Goal: Task Accomplishment & Management: Manage account settings

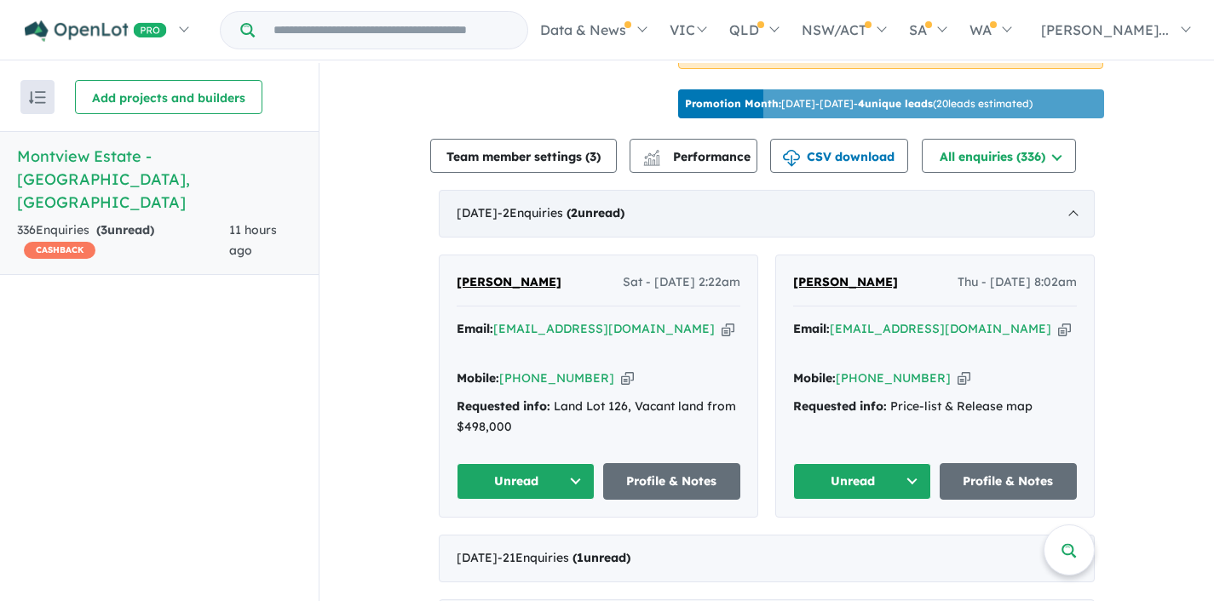
scroll to position [792, 0]
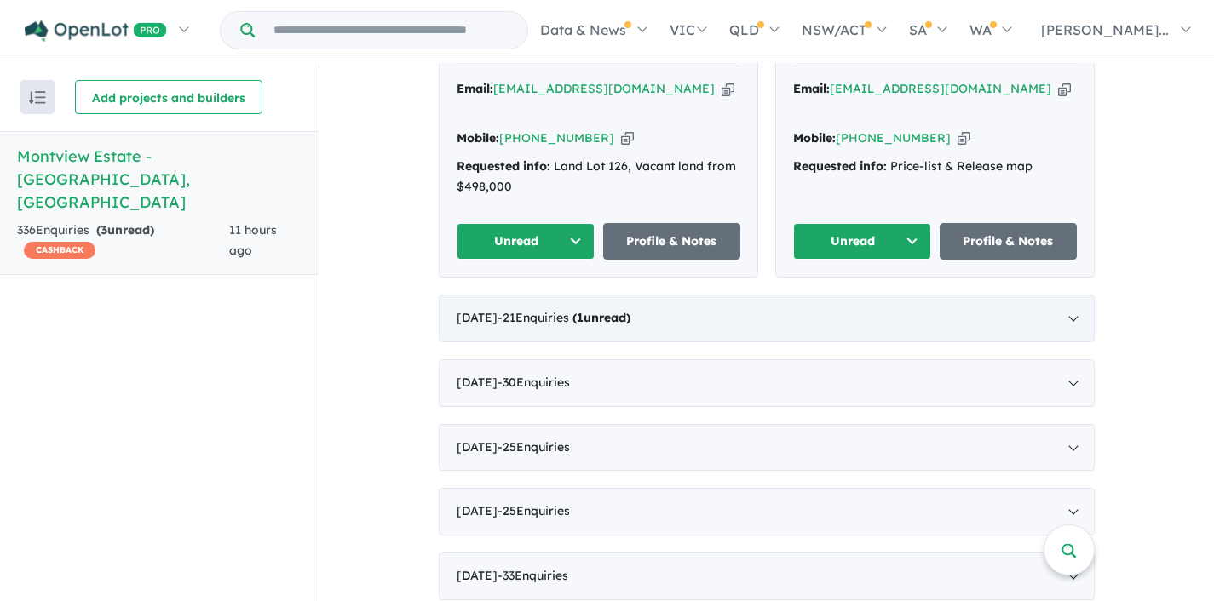
click at [1072, 296] on div "[DATE] - 21 Enquir ies ( 1 unread)" at bounding box center [767, 319] width 656 height 48
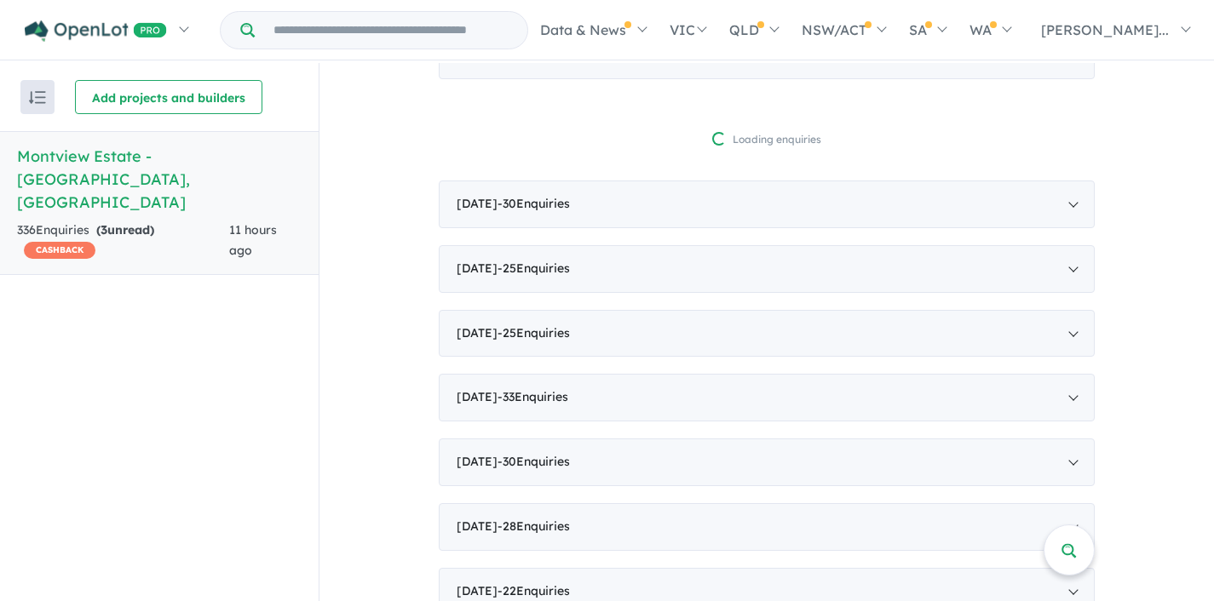
scroll to position [775, 0]
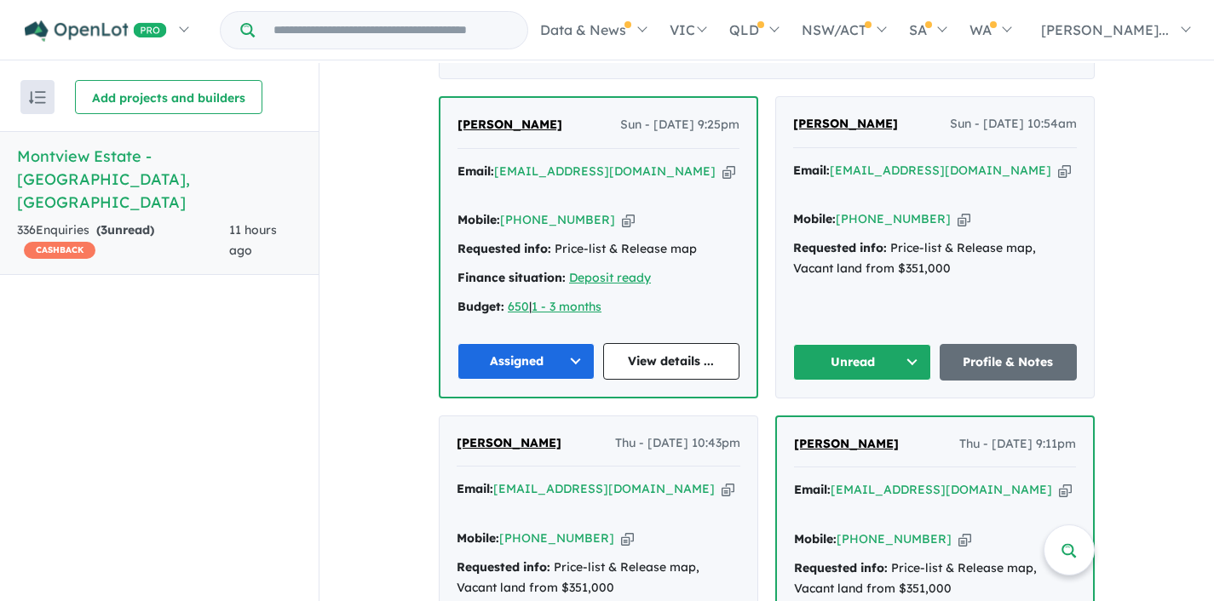
click at [908, 344] on button "Unread" at bounding box center [862, 362] width 138 height 37
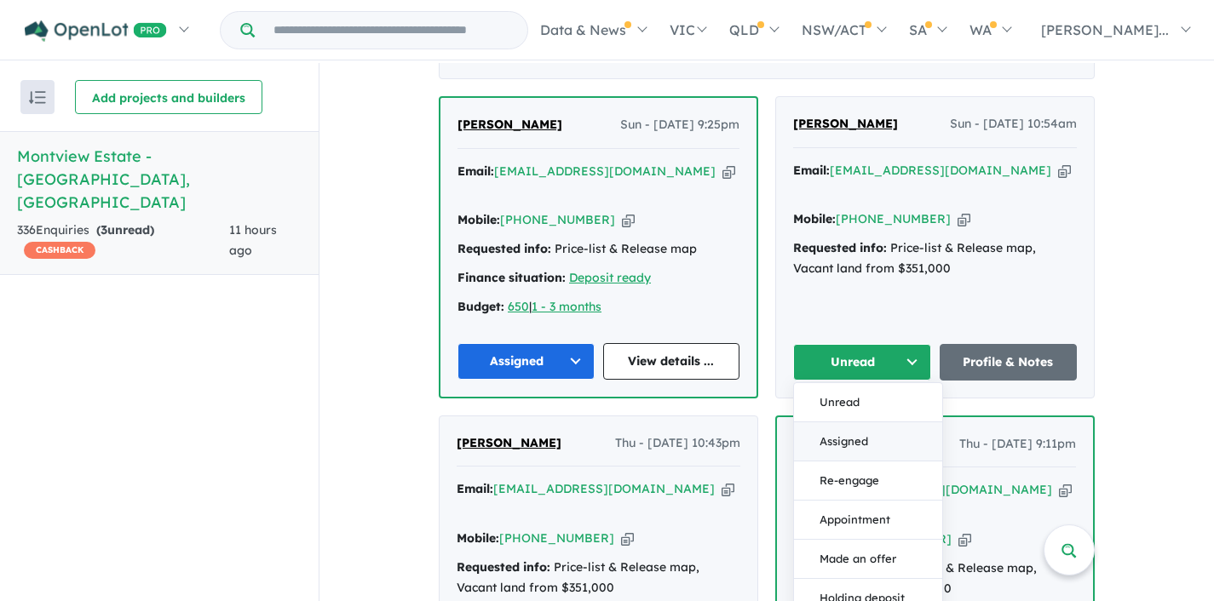
click at [866, 423] on button "Assigned" at bounding box center [868, 442] width 148 height 39
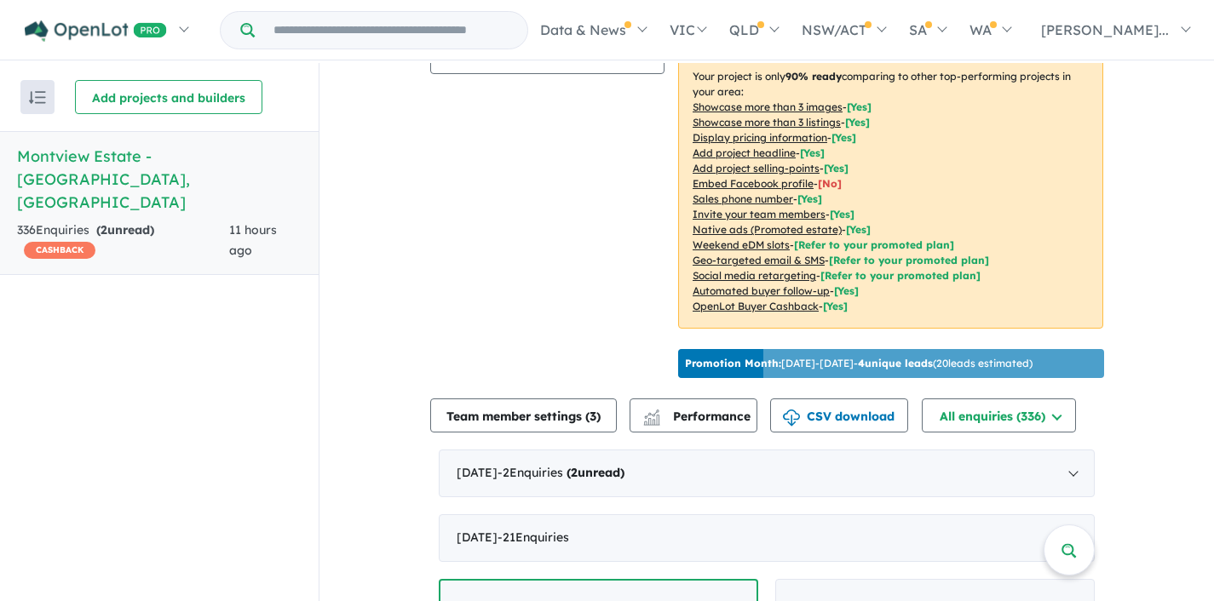
scroll to position [296, 0]
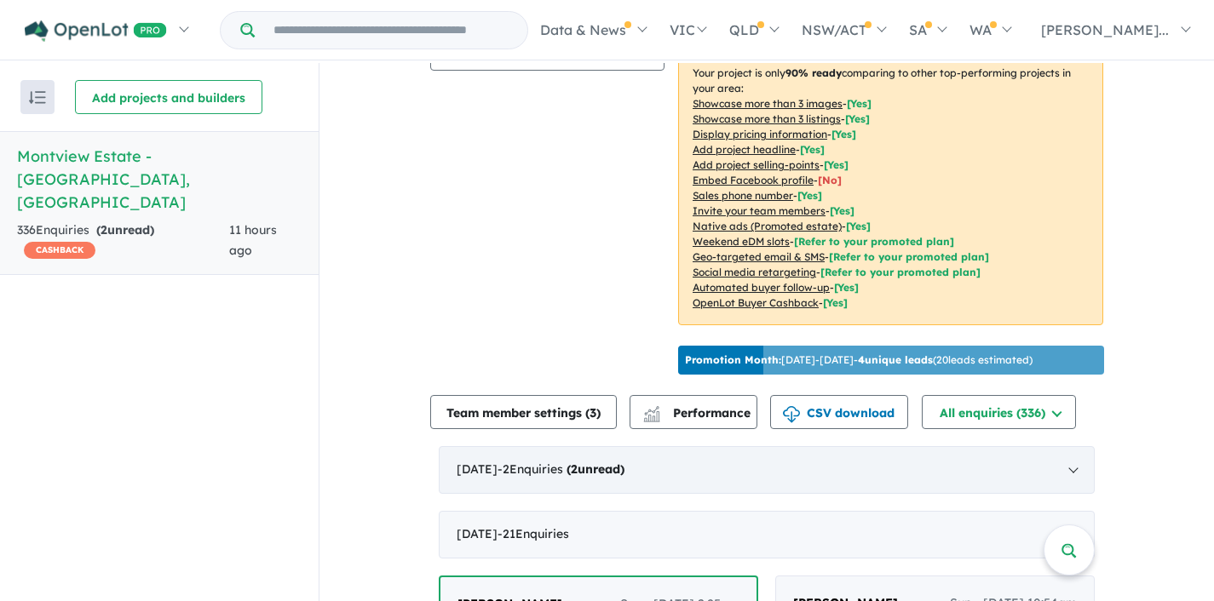
click at [1073, 460] on div "[DATE] - 2 Enquir ies ( 2 unread)" at bounding box center [767, 470] width 656 height 48
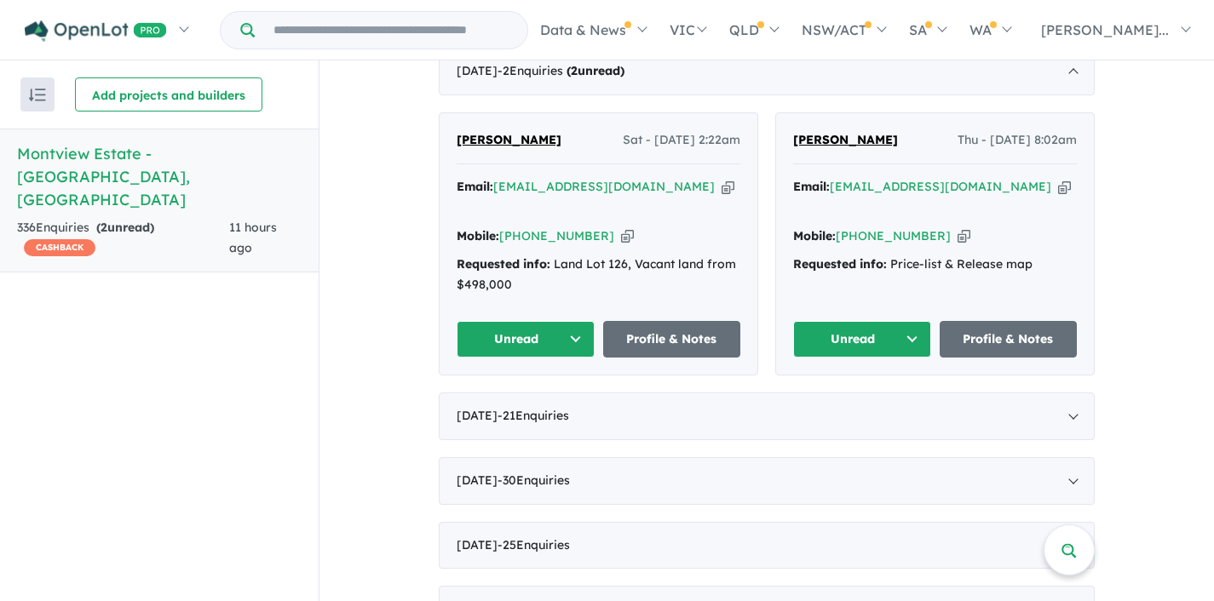
scroll to position [682, 0]
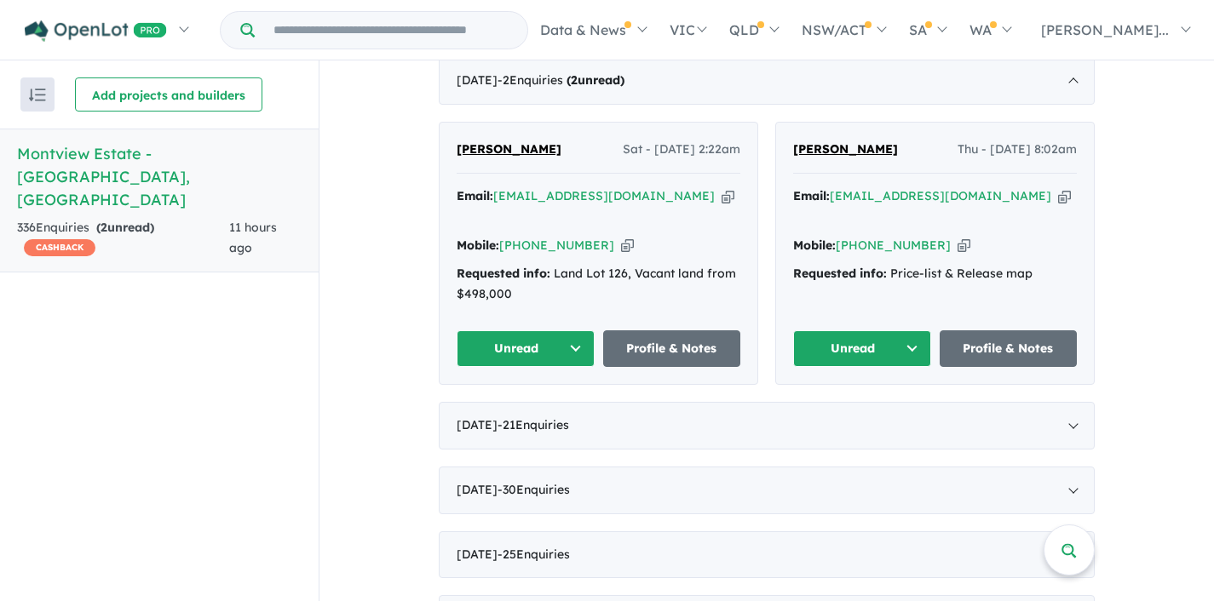
click at [722, 187] on icon "button" at bounding box center [728, 196] width 13 height 18
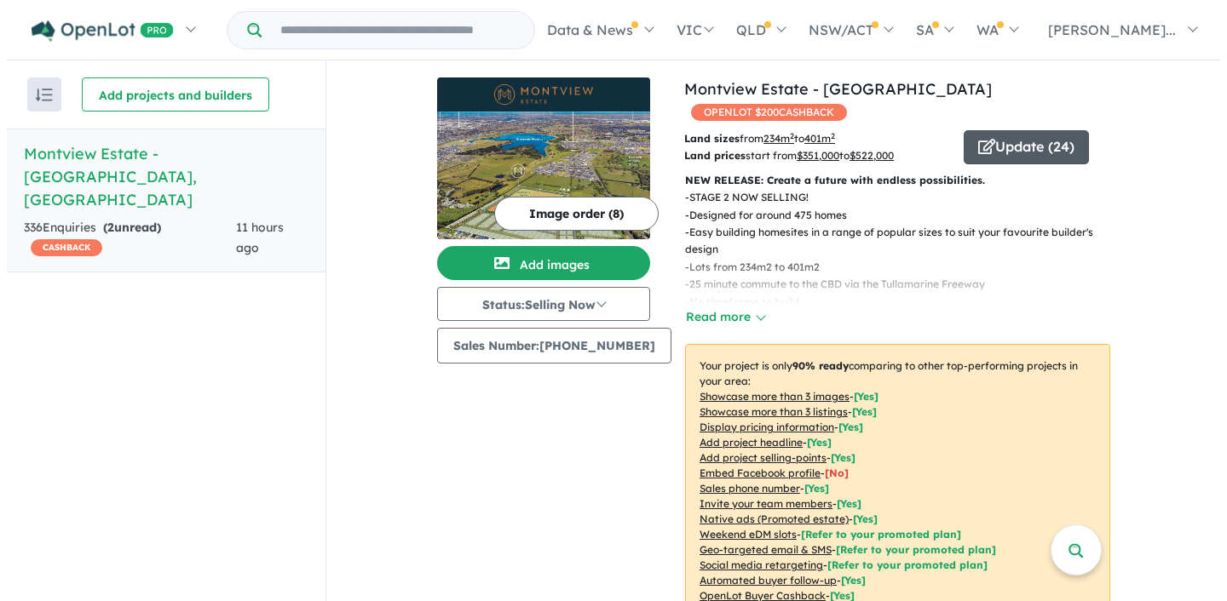
scroll to position [0, 0]
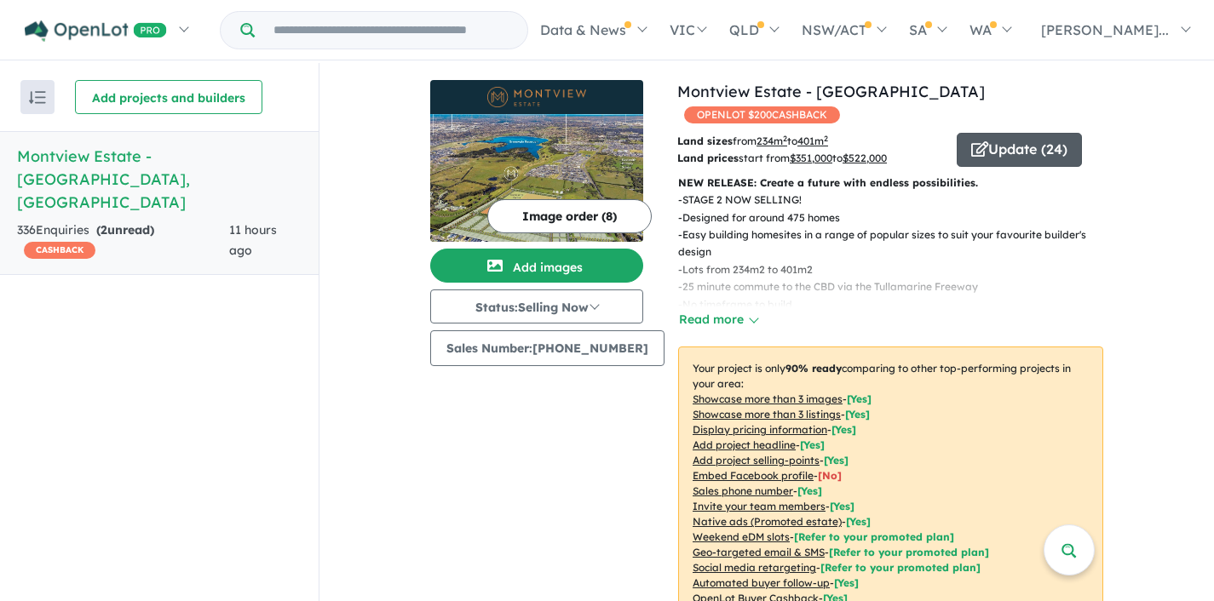
click at [1013, 133] on button "Update ( 24 )" at bounding box center [1019, 150] width 125 height 34
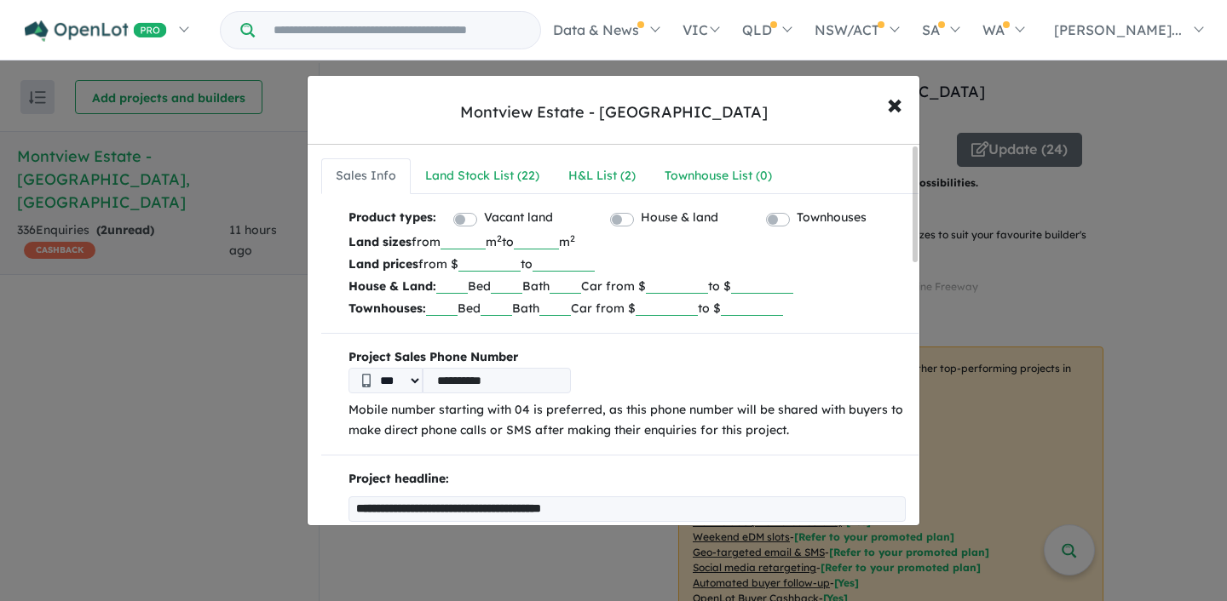
click at [515, 210] on label "Vacant land" at bounding box center [518, 218] width 69 height 20
click at [455, 175] on div "Land Stock List ( 22 )" at bounding box center [490, 176] width 114 height 20
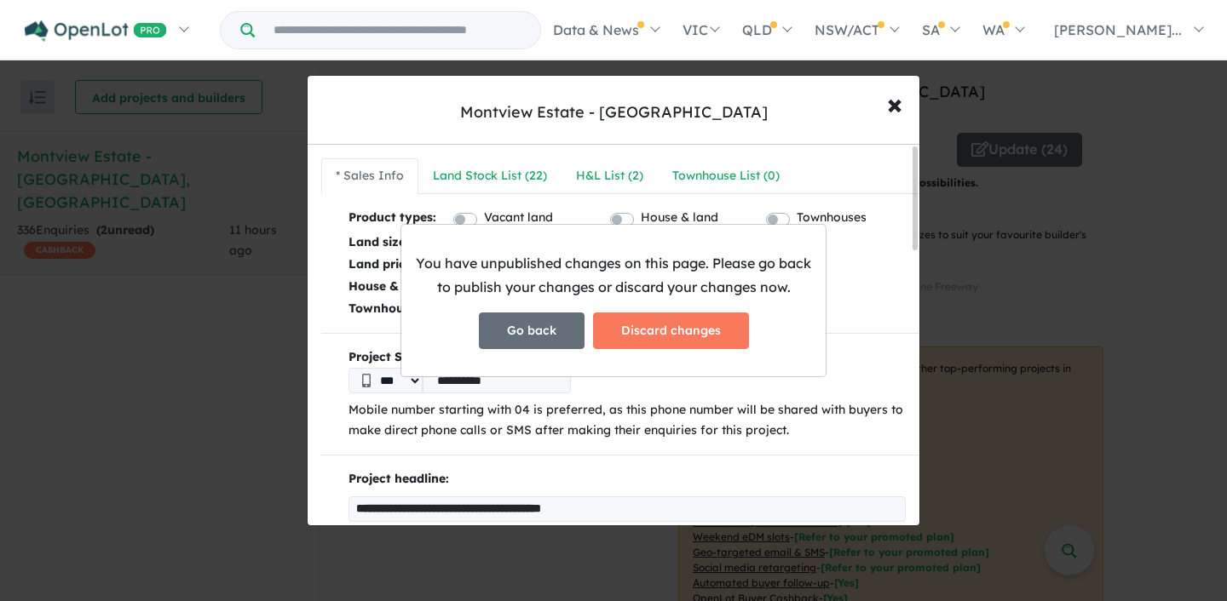
click at [550, 322] on button "Go back" at bounding box center [532, 331] width 106 height 37
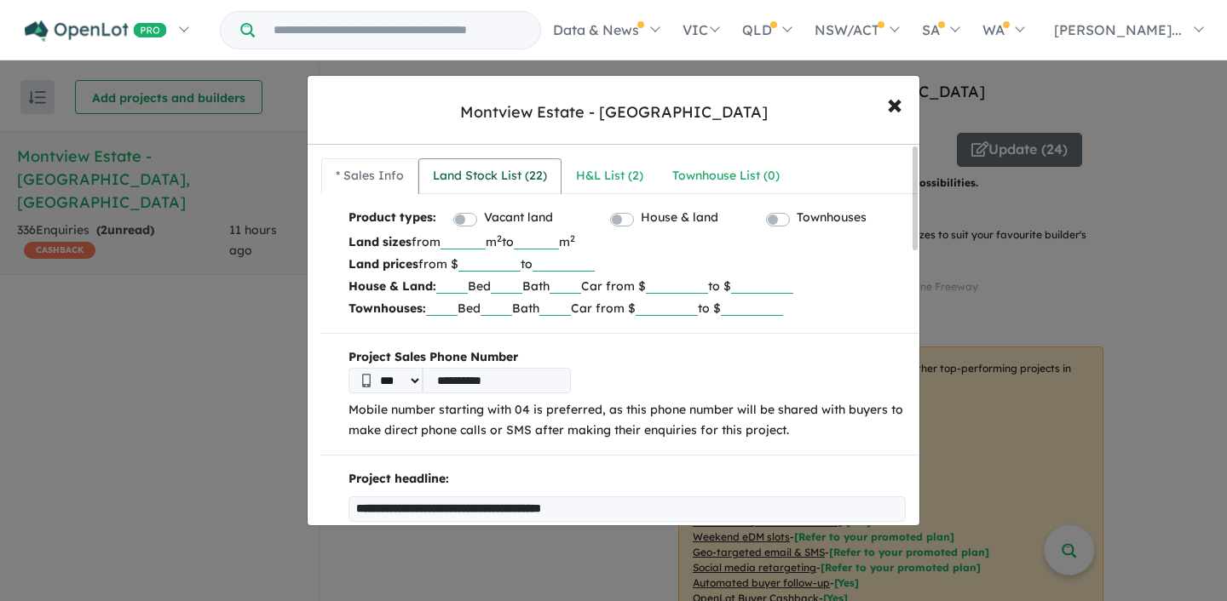
click at [513, 178] on div "Land Stock List ( 22 )" at bounding box center [490, 176] width 114 height 20
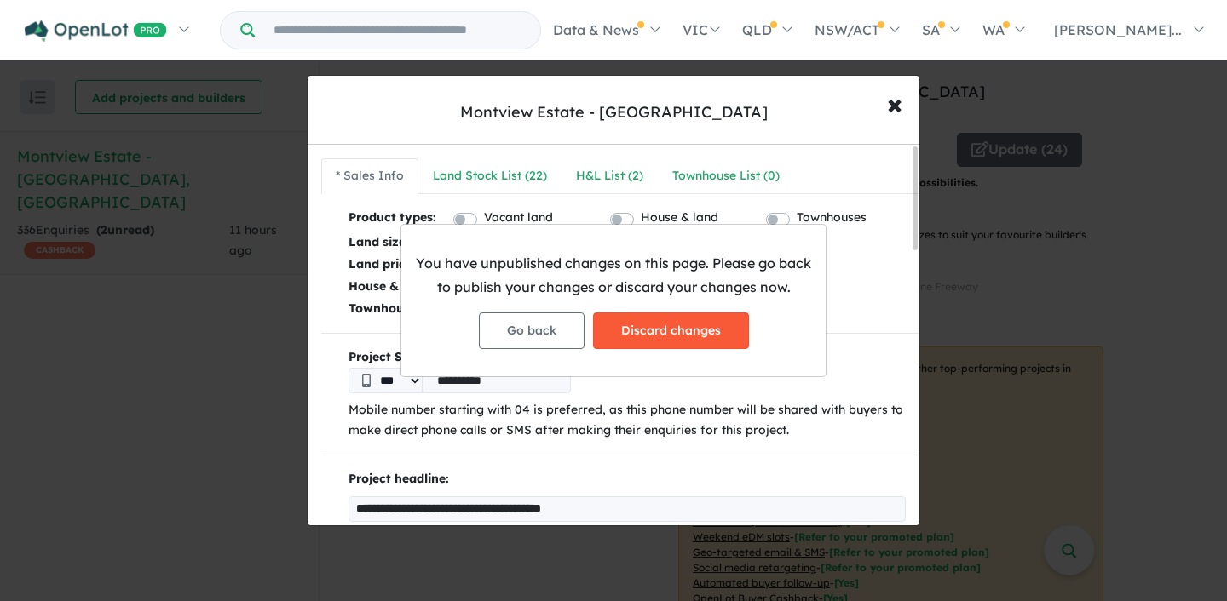
click at [659, 323] on button "Discard changes" at bounding box center [671, 331] width 156 height 37
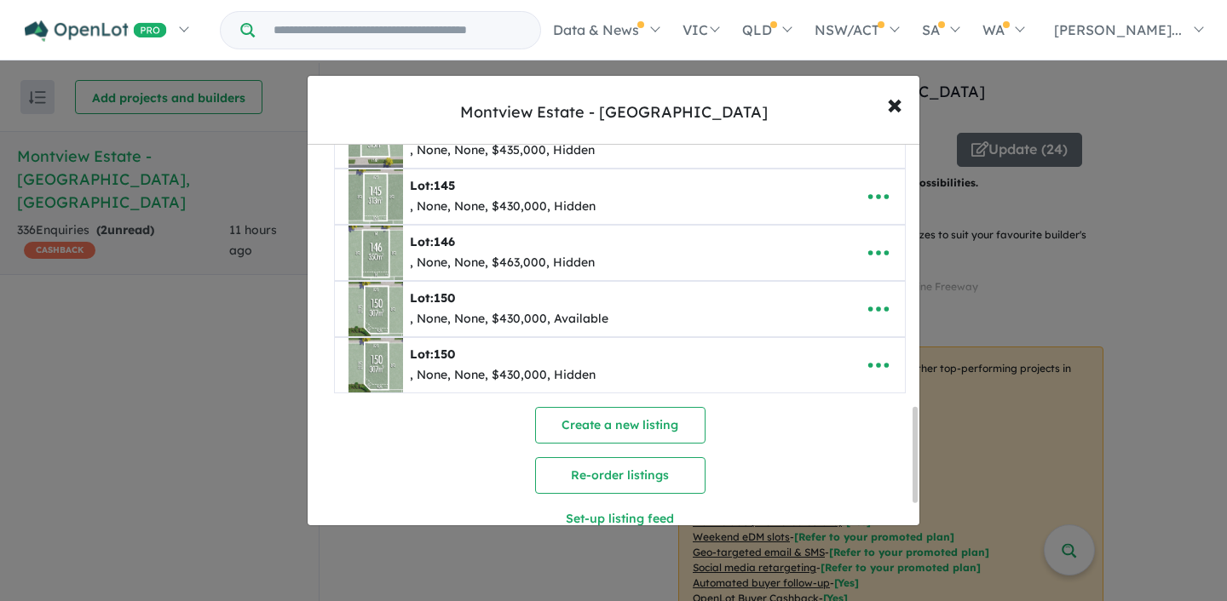
scroll to position [1014, 0]
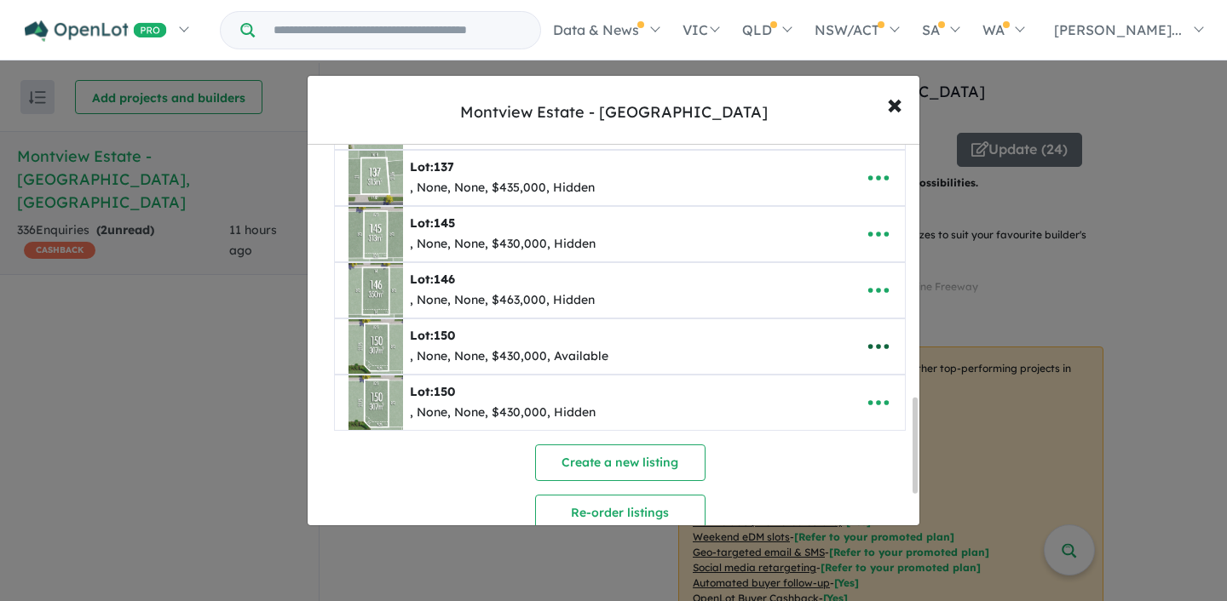
click at [866, 344] on icon "button" at bounding box center [879, 347] width 26 height 26
click at [817, 383] on link "Edit" at bounding box center [841, 388] width 126 height 39
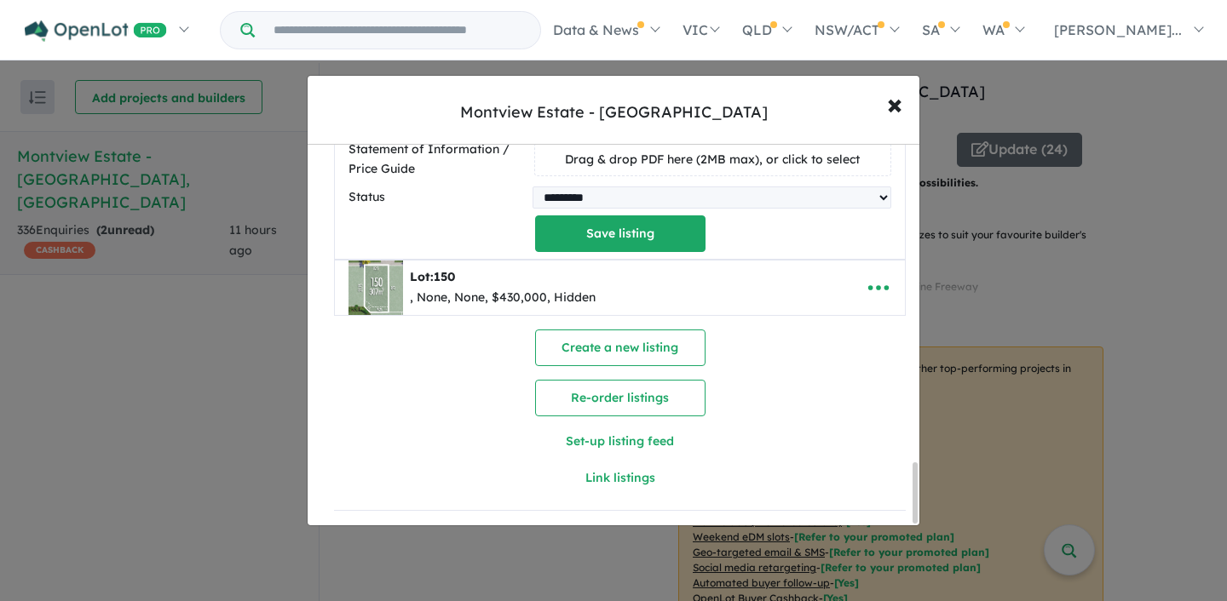
scroll to position [2003, 0]
type input "*"
click at [870, 277] on icon "button" at bounding box center [879, 288] width 26 height 26
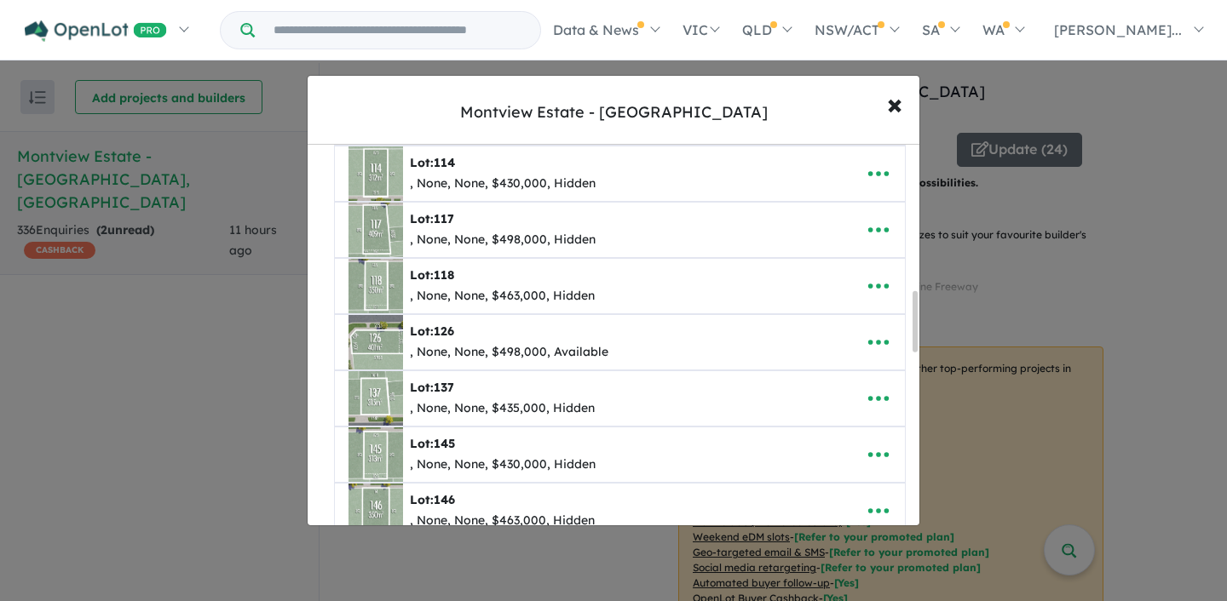
scroll to position [580, 0]
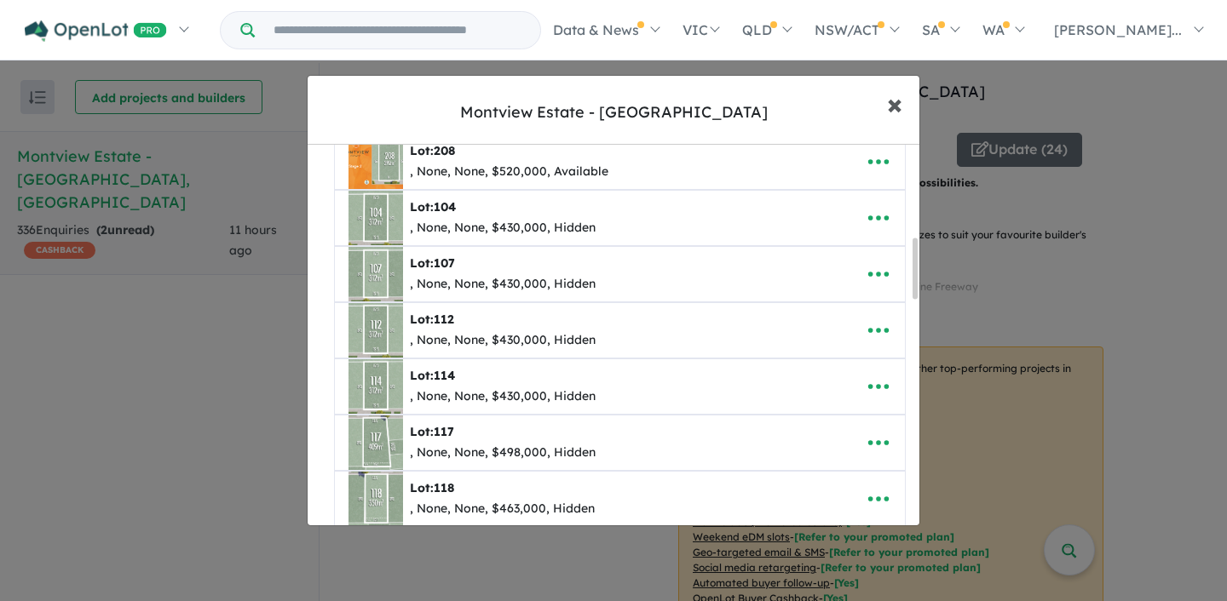
click at [893, 110] on span "×" at bounding box center [894, 103] width 15 height 37
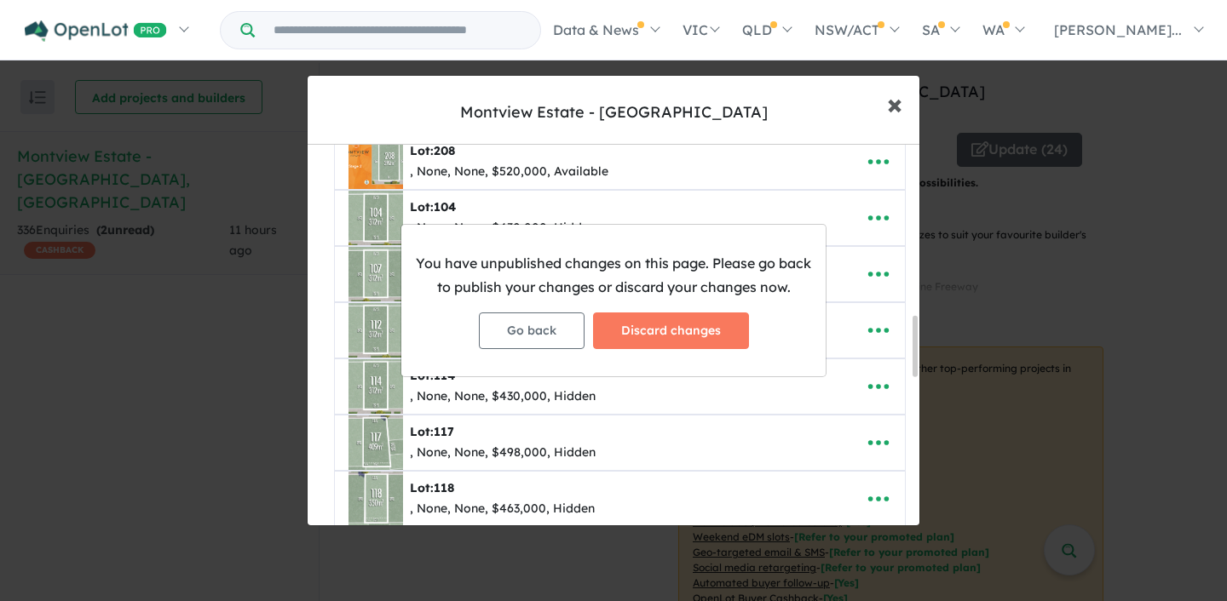
scroll to position [1077, 0]
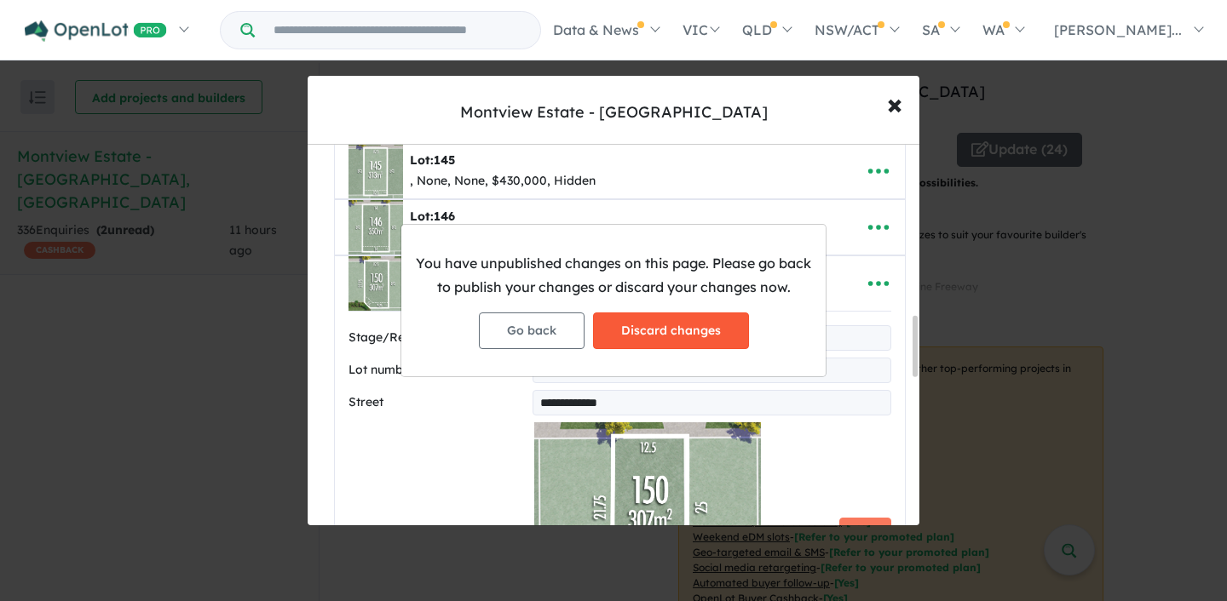
click at [620, 334] on button "Discard changes" at bounding box center [671, 331] width 156 height 37
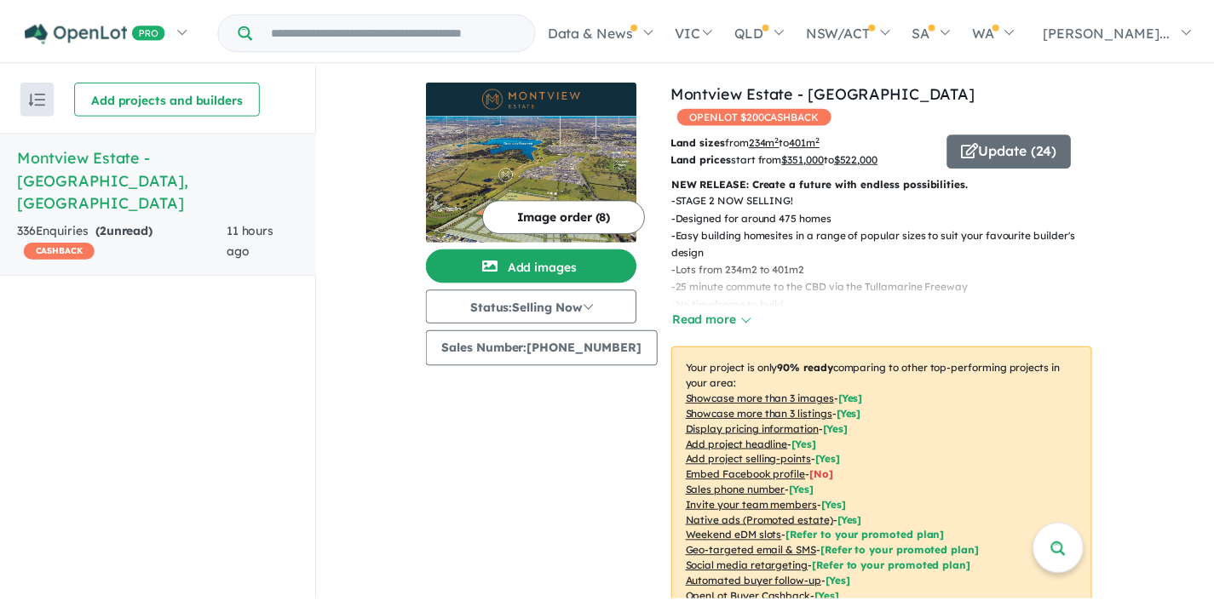
scroll to position [0, 0]
